Goal: Information Seeking & Learning: Check status

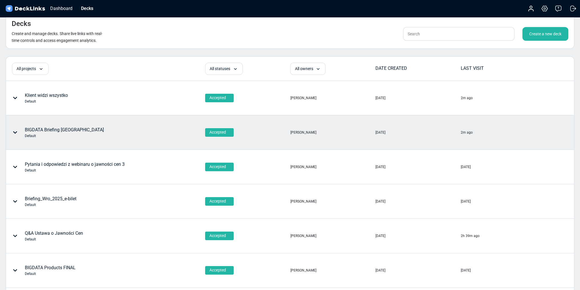
click at [65, 132] on div "BIGDATA Briefing Wrocław Default" at bounding box center [64, 133] width 79 height 12
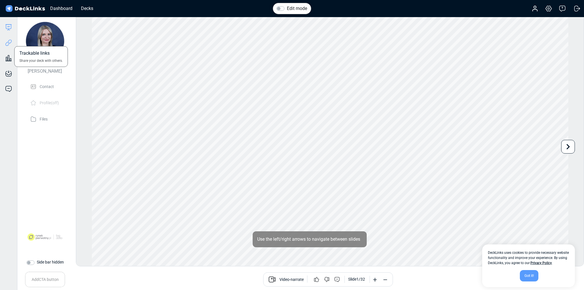
click at [6, 43] on icon at bounding box center [7, 44] width 4 height 4
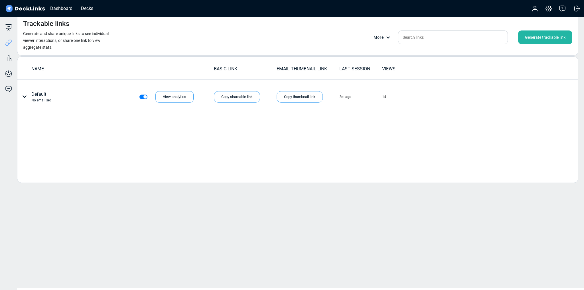
click at [535, 176] on div "NAME BASIC LINK EMAIL THUMBNAIL LINK LAST SESSION VIEWS Default No email set Vi…" at bounding box center [297, 119] width 561 height 127
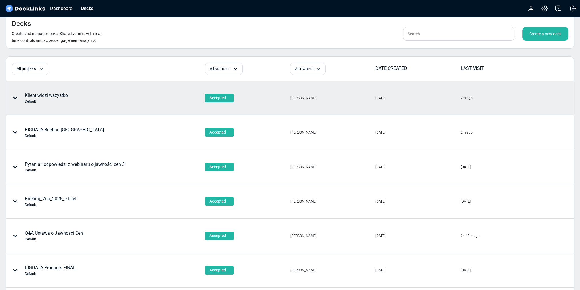
click at [47, 93] on div "Klient widzi wszystko Default" at bounding box center [46, 98] width 43 height 12
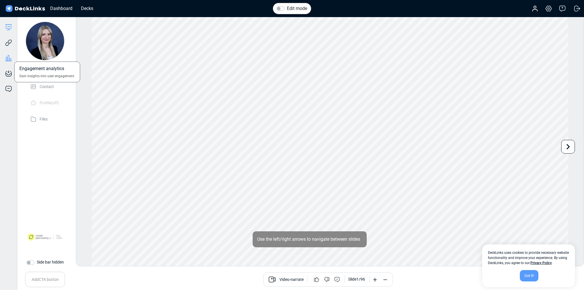
click at [8, 60] on icon at bounding box center [8, 58] width 1 height 6
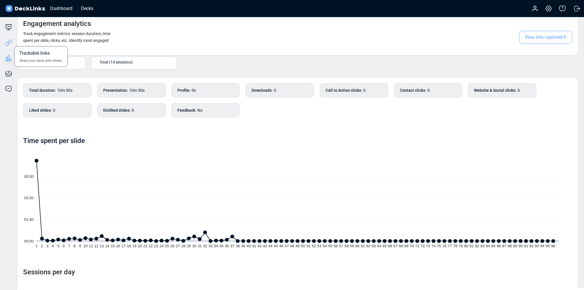
click at [10, 40] on icon at bounding box center [8, 42] width 7 height 7
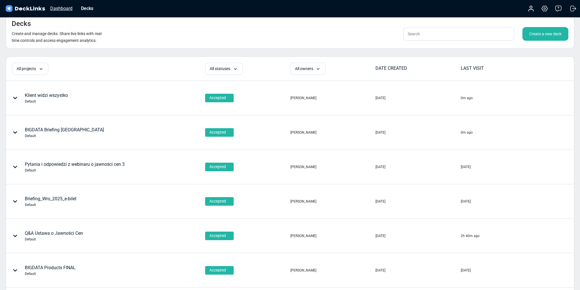
click at [62, 11] on div "Dashboard" at bounding box center [61, 8] width 28 height 7
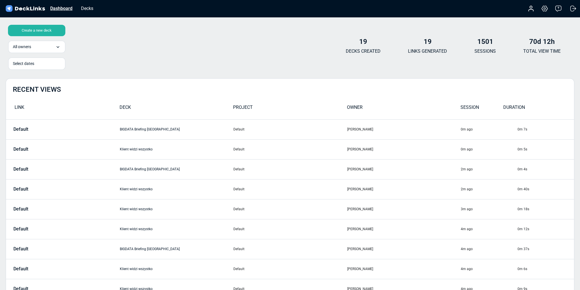
click at [56, 5] on div "Dashboard" at bounding box center [61, 8] width 28 height 7
click at [27, 7] on img at bounding box center [25, 9] width 41 height 8
click at [29, 9] on img at bounding box center [25, 9] width 41 height 8
click at [59, 6] on div "Dashboard" at bounding box center [61, 8] width 28 height 7
click at [58, 9] on div "Dashboard" at bounding box center [61, 8] width 28 height 7
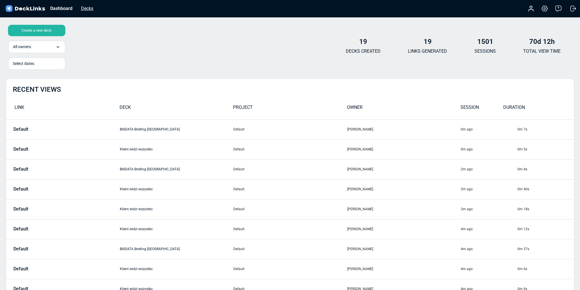
click at [84, 7] on div "Decks" at bounding box center [87, 8] width 18 height 7
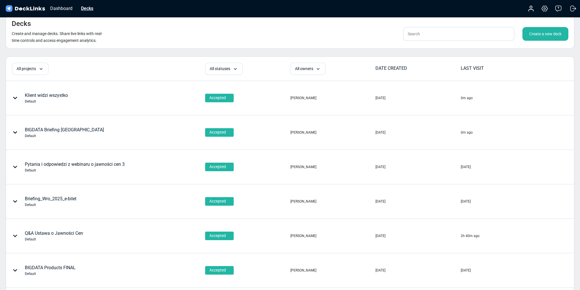
click at [88, 11] on div "Decks" at bounding box center [87, 8] width 18 height 7
click at [63, 6] on div "Dashboard" at bounding box center [61, 8] width 28 height 7
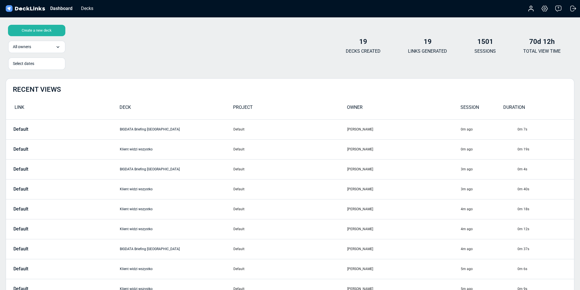
click at [33, 8] on img at bounding box center [25, 9] width 41 height 8
click at [67, 7] on div "Dashboard" at bounding box center [61, 8] width 28 height 7
click at [84, 7] on div "Decks" at bounding box center [87, 8] width 18 height 7
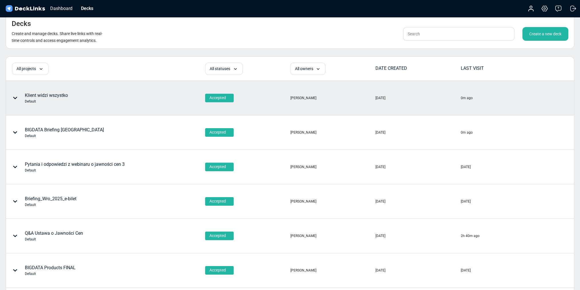
click at [14, 98] on icon at bounding box center [15, 98] width 4 height 2
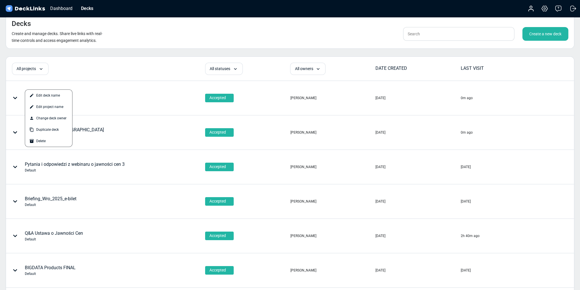
click at [230, 29] on div "Decks Create and manage decks. Share live links with real-time controls and acc…" at bounding box center [290, 31] width 569 height 35
click at [227, 41] on div "Decks Create and manage decks. Share live links with real-time controls and acc…" at bounding box center [290, 31] width 569 height 35
drag, startPoint x: 126, startPoint y: 31, endPoint x: 106, endPoint y: 27, distance: 19.7
click at [126, 31] on div "Decks Create and manage decks. Share live links with real-time controls and acc…" at bounding box center [290, 31] width 569 height 35
click at [54, 13] on div "Dashboard Decks" at bounding box center [51, 8] width 93 height 13
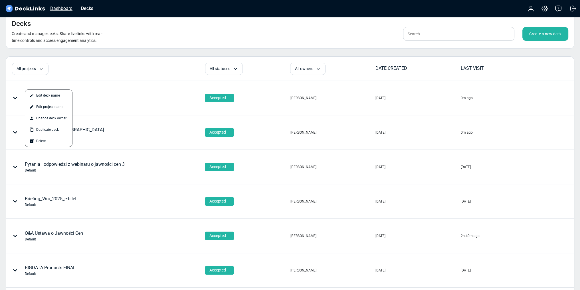
click at [54, 8] on div "Dashboard" at bounding box center [61, 8] width 28 height 7
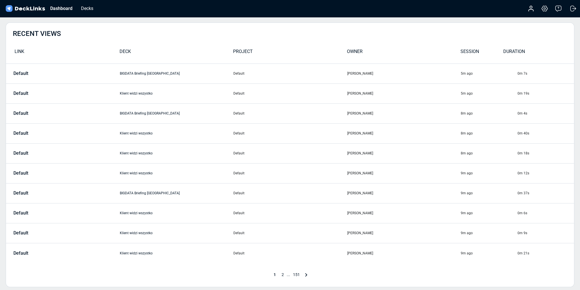
scroll to position [57, 0]
click at [71, 9] on div "Dashboard" at bounding box center [61, 8] width 28 height 7
click at [55, 7] on div "Dashboard" at bounding box center [61, 8] width 28 height 7
click at [31, 8] on img at bounding box center [25, 9] width 41 height 8
click at [87, 4] on div "Dashboard Decks" at bounding box center [51, 8] width 93 height 13
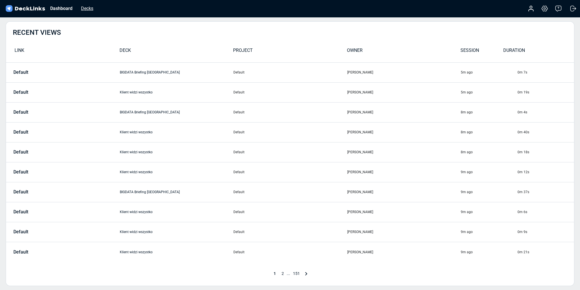
click at [86, 8] on div "Decks" at bounding box center [87, 8] width 18 height 7
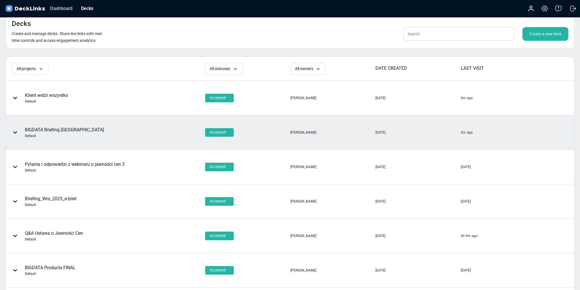
click at [14, 134] on icon at bounding box center [15, 132] width 5 height 5
click at [129, 129] on div at bounding box center [290, 145] width 580 height 290
click at [69, 129] on div "BIGDATA Briefing Wrocław Default" at bounding box center [64, 133] width 79 height 12
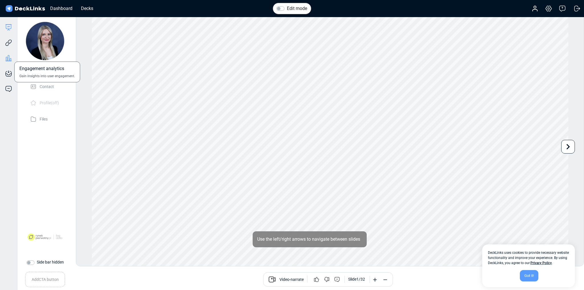
click at [10, 60] on icon at bounding box center [8, 58] width 7 height 7
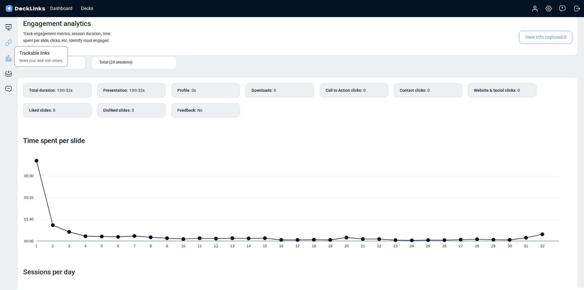
click at [9, 44] on icon at bounding box center [7, 44] width 4 height 4
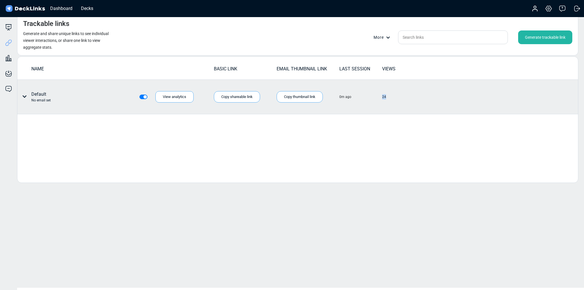
drag, startPoint x: 392, startPoint y: 96, endPoint x: 372, endPoint y: 94, distance: 20.4
click at [372, 94] on tr "Default No email set View analytics Copy shareable link Copy thumbnail link Cop…" at bounding box center [297, 97] width 561 height 35
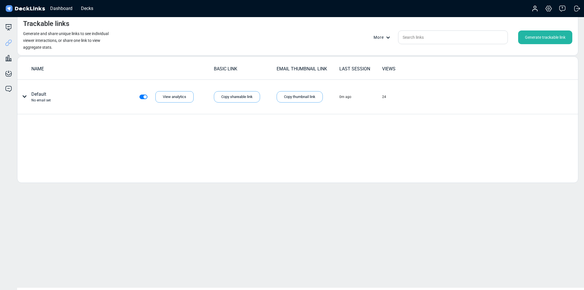
click at [261, 158] on div "NAME BASIC LINK EMAIL THUMBNAIL LINK LAST SESSION VIEWS Default No email set Vi…" at bounding box center [297, 119] width 561 height 127
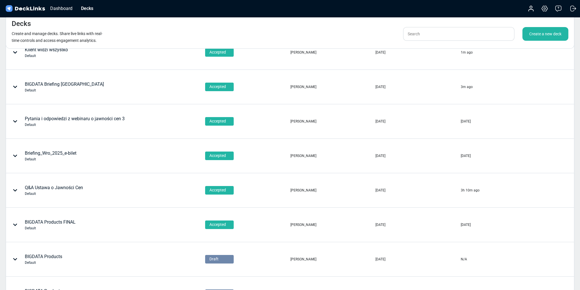
scroll to position [23, 0]
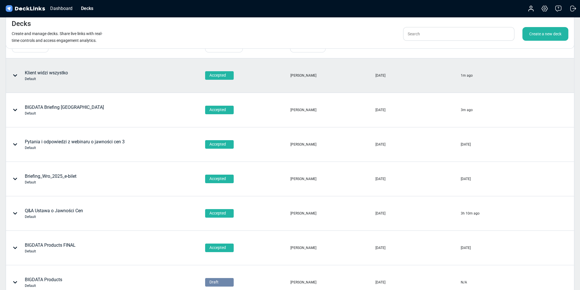
click at [43, 72] on div "Klient widzi wszystko Default" at bounding box center [46, 76] width 43 height 12
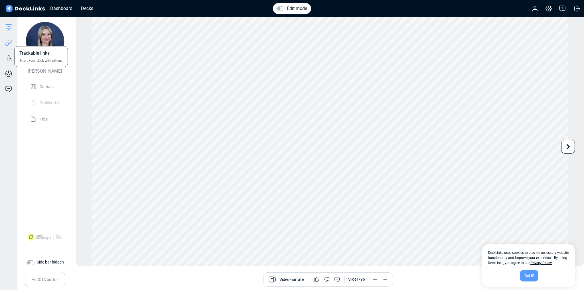
click at [5, 44] on icon at bounding box center [8, 42] width 7 height 7
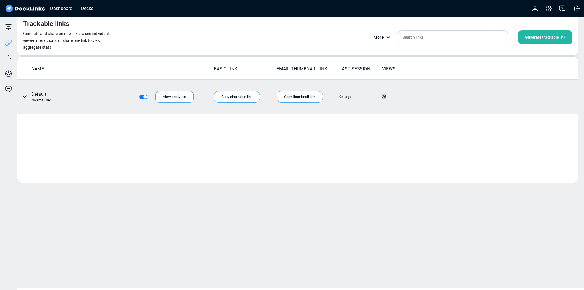
drag, startPoint x: 389, startPoint y: 97, endPoint x: 378, endPoint y: 96, distance: 10.6
click at [378, 96] on tr "Default No email set View analytics Copy shareable link Copy thumbnail link Cop…" at bounding box center [297, 97] width 561 height 35
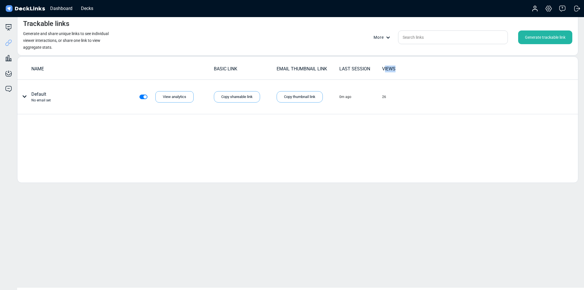
drag, startPoint x: 382, startPoint y: 68, endPoint x: 397, endPoint y: 68, distance: 14.3
click at [397, 68] on div "VIEWS" at bounding box center [403, 69] width 42 height 7
click at [391, 173] on div "NAME BASIC LINK EMAIL THUMBNAIL LINK LAST SESSION VIEWS Default No email set Vi…" at bounding box center [297, 119] width 561 height 127
